Goal: Task Accomplishment & Management: Use online tool/utility

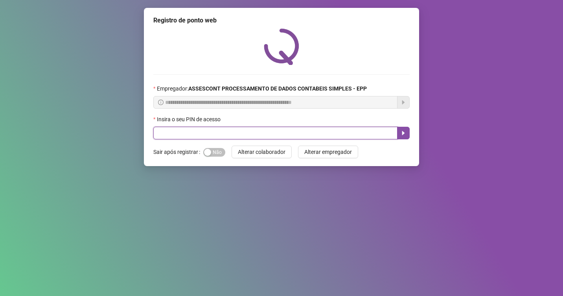
drag, startPoint x: 340, startPoint y: 132, endPoint x: 331, endPoint y: 128, distance: 9.5
click at [335, 131] on input "text" at bounding box center [275, 133] width 244 height 13
type input "*****"
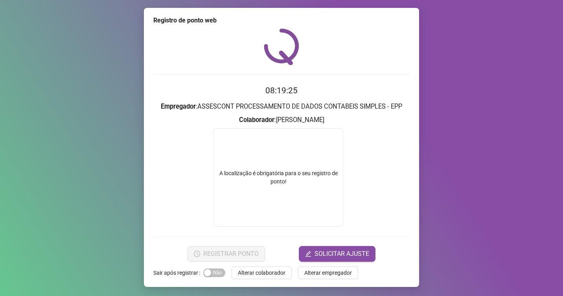
click at [392, 178] on form "A localização é obrigatória para o seu registro de ponto!" at bounding box center [281, 177] width 256 height 98
click at [269, 164] on div "A localização é obrigatória para o seu registro de ponto!" at bounding box center [278, 177] width 130 height 98
click at [340, 255] on span "SOLICITAR AJUSTE" at bounding box center [342, 253] width 55 height 9
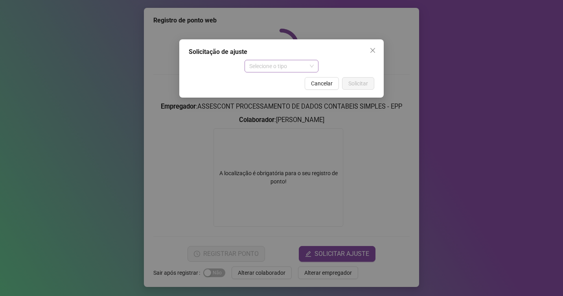
click at [305, 63] on span "Selecione o tipo" at bounding box center [281, 66] width 65 height 12
drag, startPoint x: 421, startPoint y: 81, endPoint x: 366, endPoint y: 62, distance: 58.4
click at [417, 82] on div "Solicitação de ajuste Selecione o tipo Cancelar Solicitar" at bounding box center [281, 148] width 563 height 296
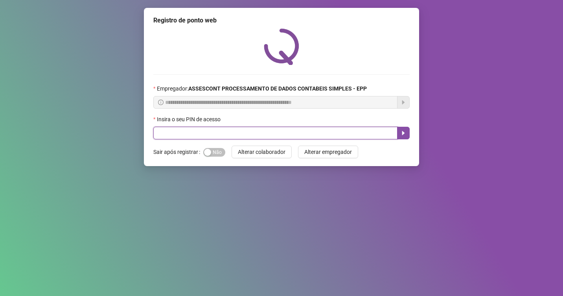
click at [265, 134] on input "text" at bounding box center [275, 133] width 244 height 13
type input "*****"
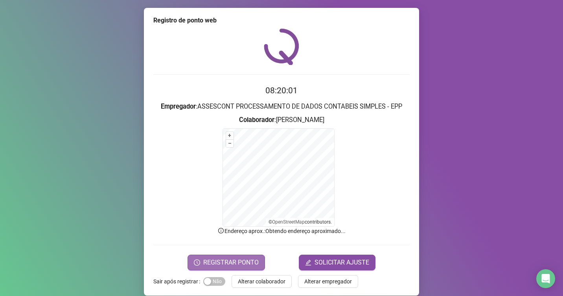
click at [241, 263] on span "REGISTRAR PONTO" at bounding box center [230, 262] width 55 height 9
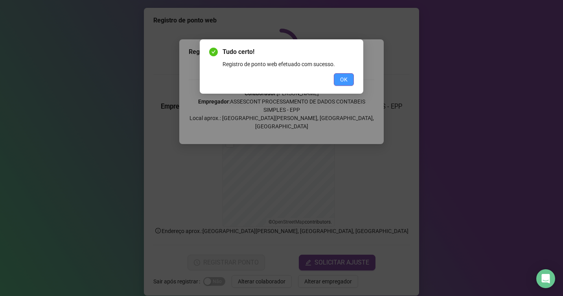
click at [344, 75] on span "OK" at bounding box center [343, 79] width 7 height 9
